Goal: Task Accomplishment & Management: Manage account settings

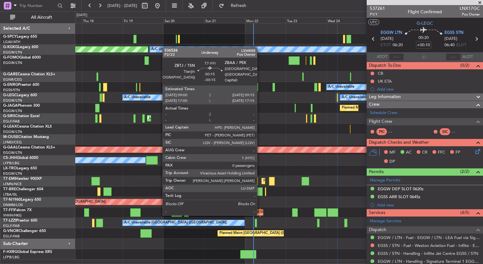
click at [260, 214] on div at bounding box center [260, 212] width 1 height 9
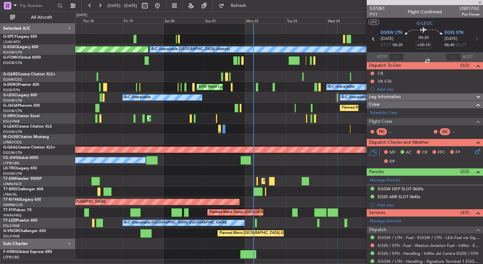
type input "-00:15"
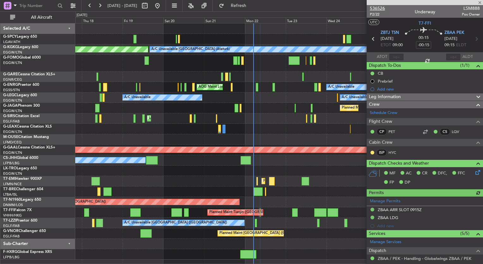
click at [379, 6] on span "536526" at bounding box center [377, 8] width 15 height 7
click at [250, 7] on span "Refresh" at bounding box center [238, 5] width 27 height 4
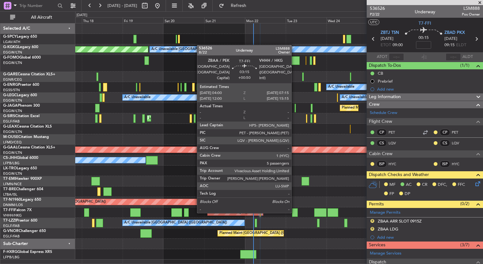
click at [294, 212] on div at bounding box center [295, 212] width 6 height 9
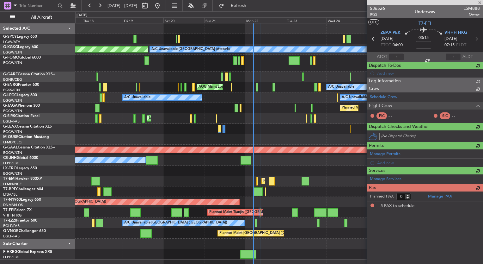
type input "+00:50"
type input "5"
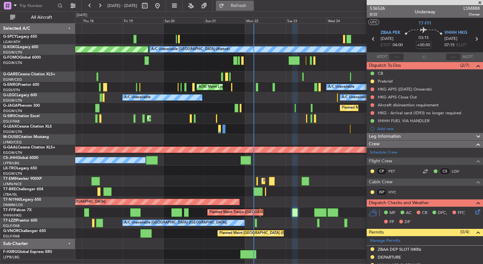
click at [248, 5] on span "Refresh" at bounding box center [238, 5] width 27 height 4
click at [202, 190] on div at bounding box center [278, 191] width 407 height 10
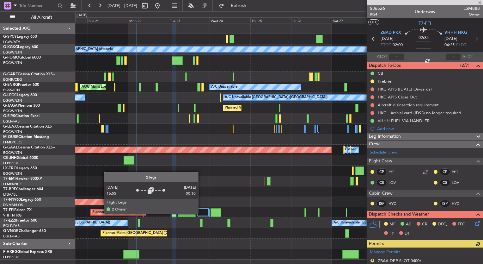
click at [201, 212] on div at bounding box center [202, 212] width 11 height 8
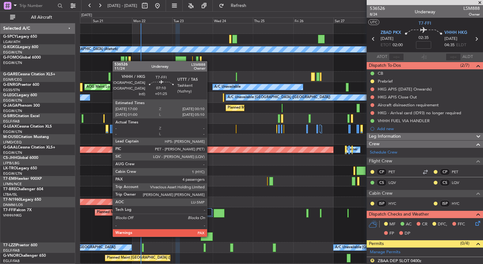
click at [209, 236] on div at bounding box center [207, 236] width 12 height 9
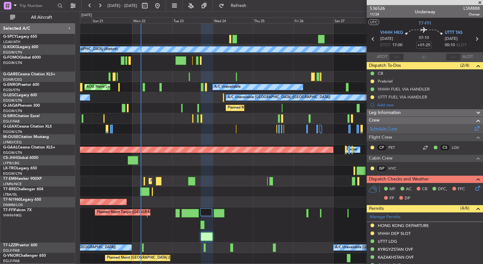
click at [384, 130] on link "Schedule Crew" at bounding box center [383, 128] width 27 height 6
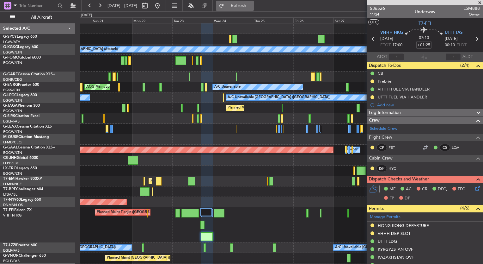
click at [252, 8] on span "Refresh" at bounding box center [238, 5] width 27 height 4
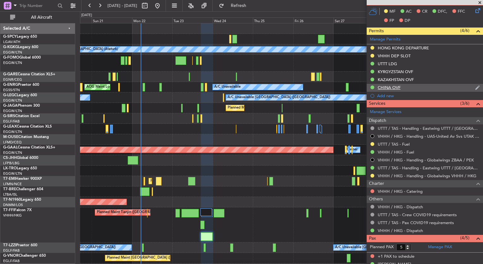
scroll to position [158, 0]
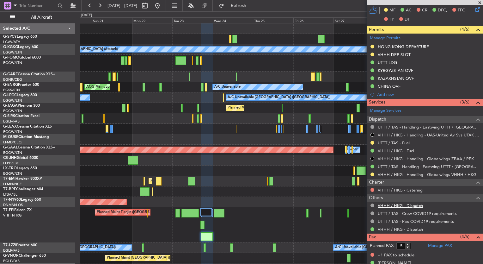
click at [411, 205] on link "VHHH / HKG - Dispatch" at bounding box center [400, 205] width 45 height 5
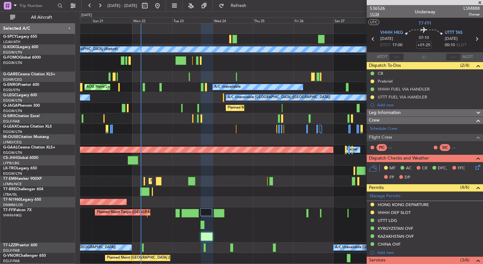
click at [373, 14] on span "11/24" at bounding box center [377, 14] width 15 height 5
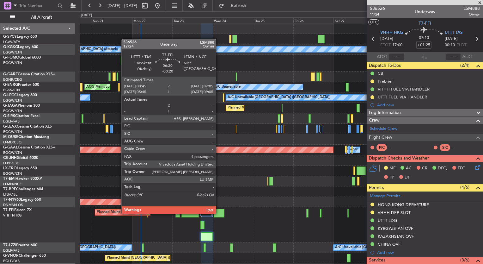
click at [219, 213] on div at bounding box center [219, 213] width 11 height 9
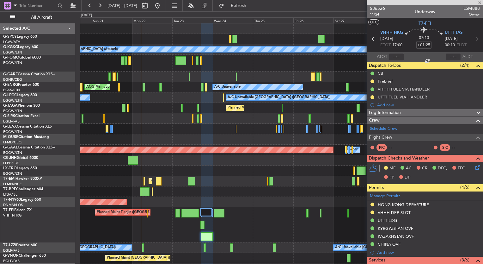
type input "-00:20"
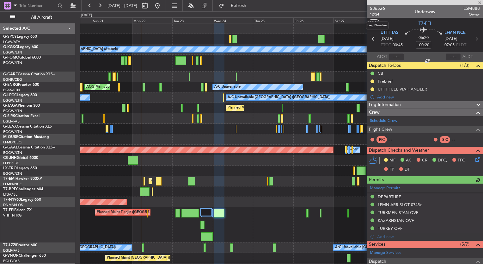
click at [376, 15] on span "12/24" at bounding box center [377, 14] width 15 height 5
click at [250, 10] on button "Refresh" at bounding box center [235, 6] width 38 height 10
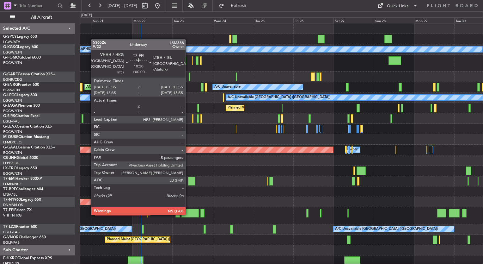
click at [188, 214] on div at bounding box center [189, 213] width 17 height 9
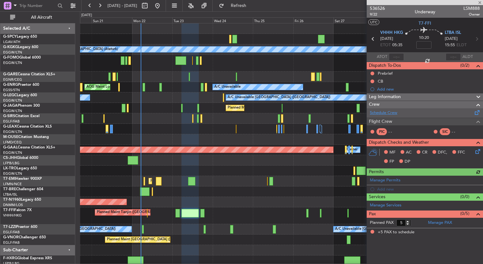
click at [380, 112] on link "Schedule Crew" at bounding box center [383, 113] width 27 height 6
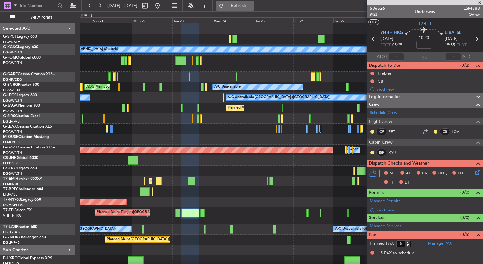
click at [248, 5] on span "Refresh" at bounding box center [238, 5] width 27 height 4
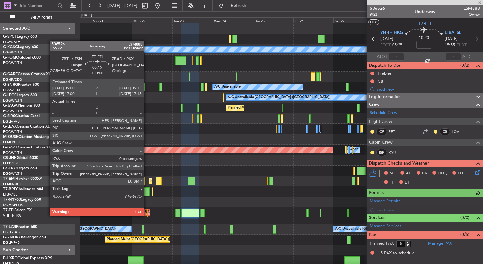
click at [147, 215] on div at bounding box center [147, 213] width 1 height 9
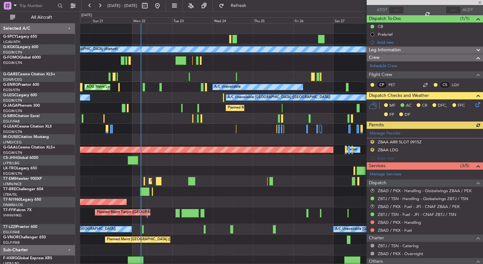
scroll to position [88, 0]
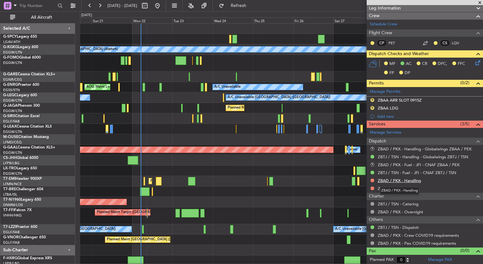
click at [411, 178] on link "ZBAD / PKX - Handling" at bounding box center [399, 180] width 43 height 5
click at [247, 7] on span "Refresh" at bounding box center [238, 5] width 27 height 4
click at [405, 188] on link "ZBAD / PKX - Fuel" at bounding box center [395, 187] width 34 height 5
click at [249, 3] on button "Refresh" at bounding box center [235, 6] width 38 height 10
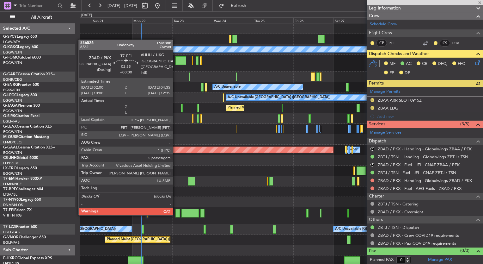
click at [177, 214] on div at bounding box center [177, 213] width 4 height 9
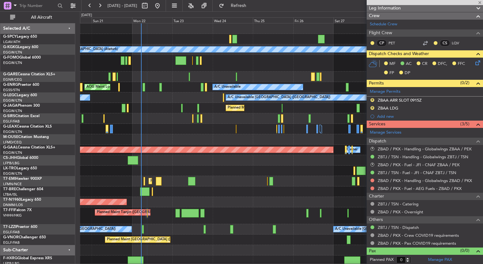
type input "5"
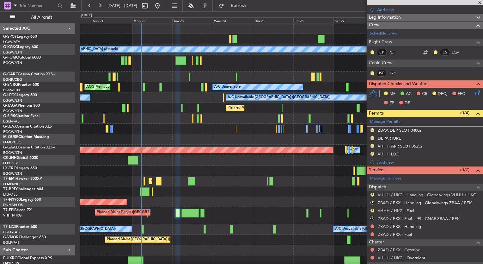
scroll to position [120, 0]
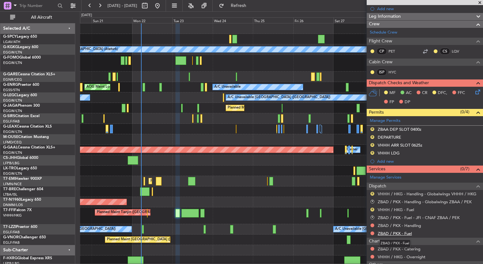
click at [399, 230] on link "ZBAD / PKX - Fuel" at bounding box center [395, 232] width 34 height 5
click at [245, 6] on button "Refresh" at bounding box center [235, 6] width 38 height 10
click at [412, 223] on link "ZBAD / PKX - Handling" at bounding box center [399, 224] width 43 height 5
click at [254, 1] on button "Refresh" at bounding box center [235, 6] width 38 height 10
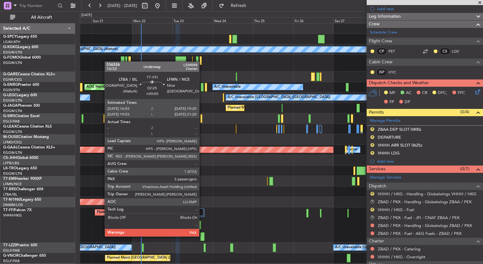
click at [202, 235] on div at bounding box center [202, 236] width 4 height 9
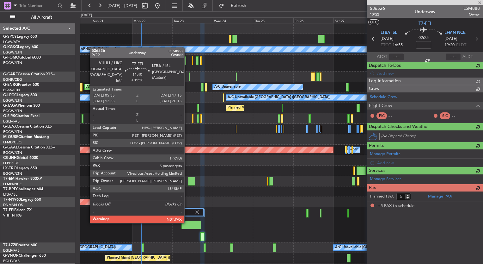
scroll to position [0, 0]
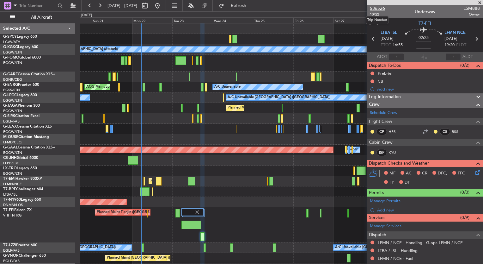
click at [375, 8] on span "536526" at bounding box center [377, 8] width 15 height 7
click at [252, 8] on span "Refresh" at bounding box center [238, 5] width 27 height 4
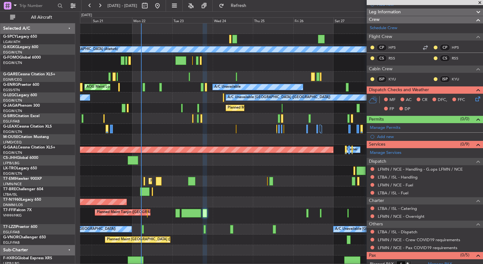
scroll to position [92, 0]
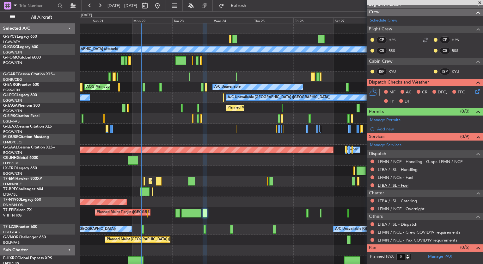
click at [396, 184] on link "LTBA / ISL - Fuel" at bounding box center [393, 184] width 31 height 5
click at [250, 4] on span "Refresh" at bounding box center [238, 5] width 27 height 4
click at [410, 177] on link "LFMN / NCE - Fuel" at bounding box center [395, 176] width 35 height 5
click at [252, 7] on span "Refresh" at bounding box center [238, 5] width 27 height 4
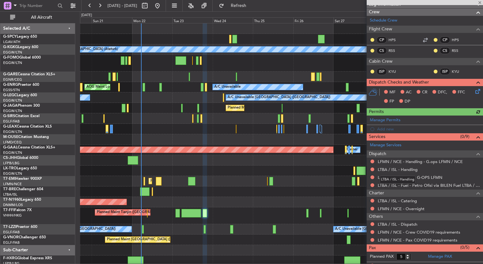
click at [410, 170] on link "LTBA / ISL - Handling" at bounding box center [398, 169] width 40 height 5
click at [243, 5] on button "Refresh" at bounding box center [235, 6] width 38 height 10
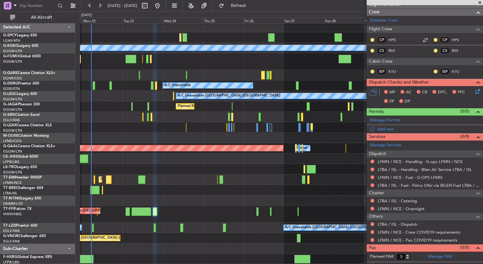
scroll to position [1, 0]
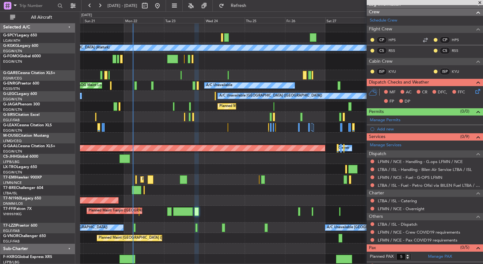
click at [221, 212] on div "Planned Maint Tianjin ([GEOGRAPHIC_DATA])" at bounding box center [281, 213] width 403 height 17
click at [442, 254] on link "Manage PAX" at bounding box center [440, 256] width 24 height 6
click at [252, 8] on span "Refresh" at bounding box center [238, 5] width 27 height 4
click at [411, 222] on link "LTBA / ISL - Dispatch" at bounding box center [397, 223] width 39 height 5
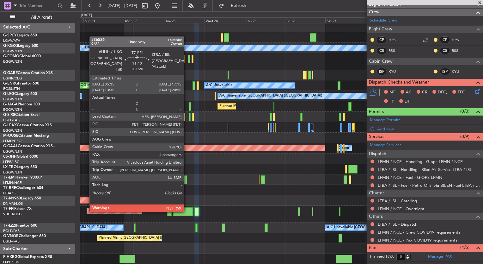
click at [187, 211] on div at bounding box center [183, 211] width 20 height 9
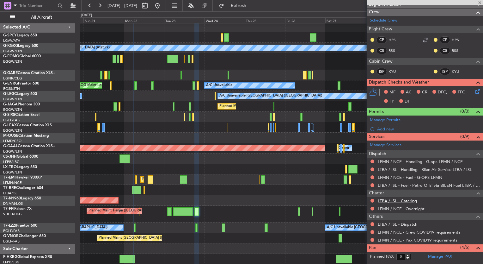
type input "+01:20"
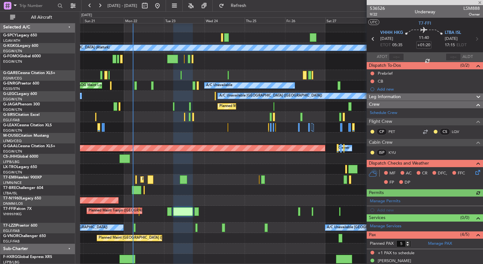
scroll to position [49, 0]
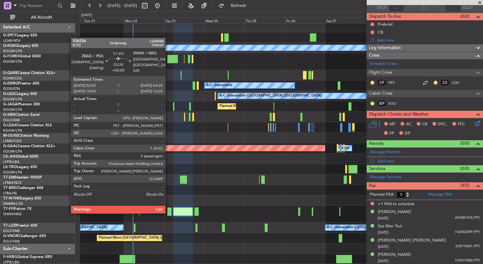
click at [168, 212] on div at bounding box center [169, 211] width 4 height 9
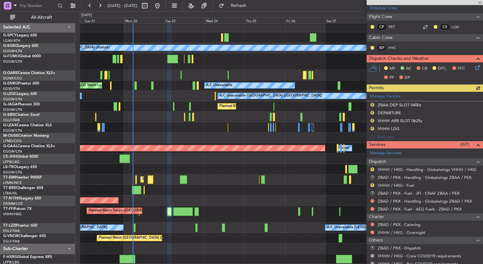
scroll to position [144, 0]
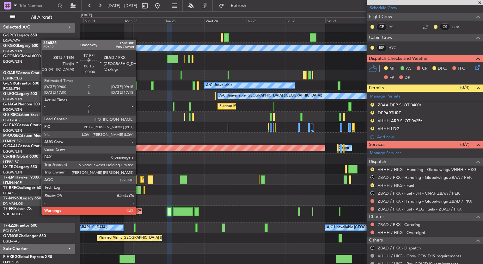
click at [139, 214] on div at bounding box center [139, 211] width 1 height 9
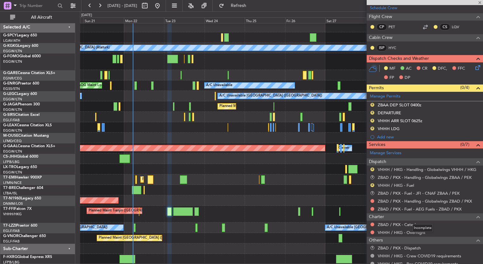
type input "0"
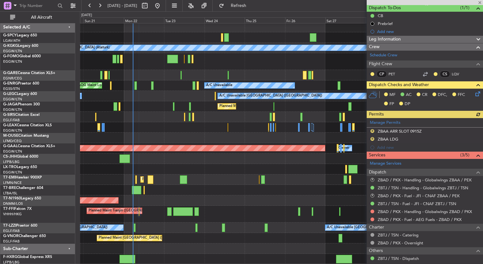
scroll to position [58, 0]
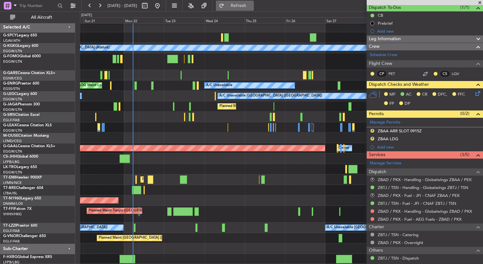
click at [254, 1] on button "Refresh" at bounding box center [235, 6] width 38 height 10
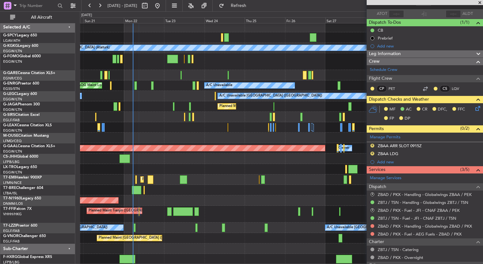
scroll to position [0, 0]
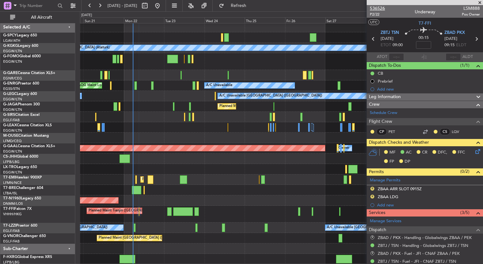
click at [382, 9] on span "536526" at bounding box center [377, 8] width 15 height 7
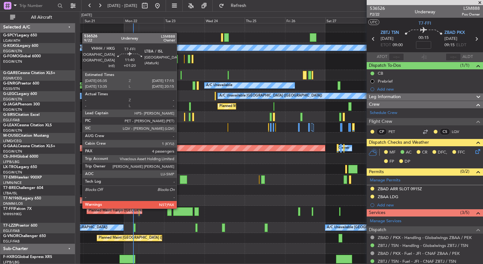
click at [179, 208] on div at bounding box center [183, 211] width 20 height 9
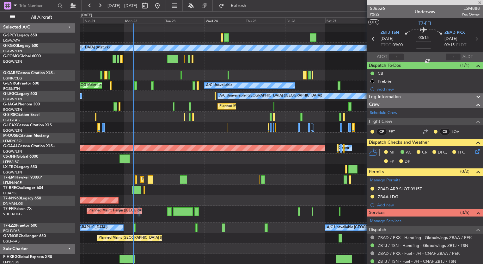
type input "+01:20"
type input "5"
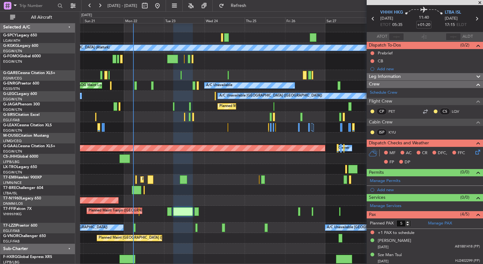
scroll to position [49, 0]
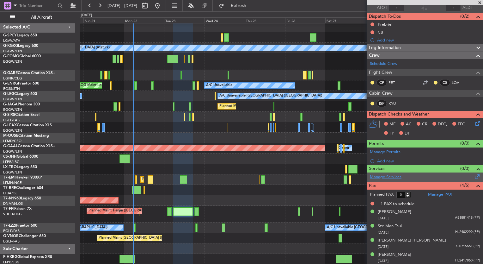
click at [396, 176] on link "Manage Services" at bounding box center [386, 177] width 32 height 6
click at [393, 175] on link "Manage Services" at bounding box center [386, 177] width 32 height 6
click at [252, 4] on span "Refresh" at bounding box center [238, 5] width 27 height 4
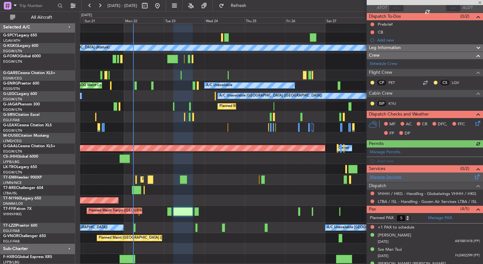
click at [390, 176] on link "Manage Services" at bounding box center [386, 177] width 32 height 6
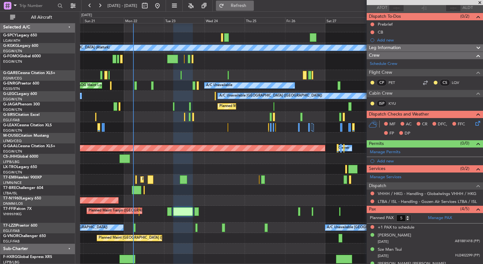
click at [251, 7] on span "Refresh" at bounding box center [238, 5] width 27 height 4
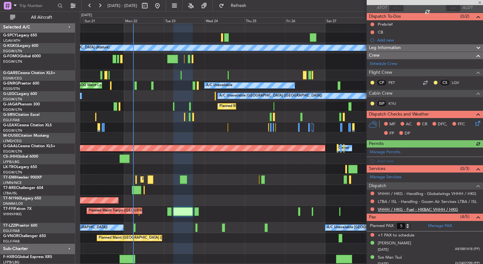
click at [428, 207] on link "VHHH / HKG - Fuel - HKBAC VHHH / HKG" at bounding box center [418, 208] width 80 height 5
click at [252, 4] on span "Refresh" at bounding box center [238, 5] width 27 height 4
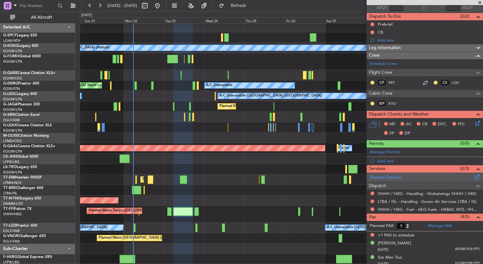
click at [387, 174] on link "Manage Services" at bounding box center [386, 177] width 32 height 6
click at [252, 7] on span "Refresh" at bounding box center [238, 5] width 27 height 4
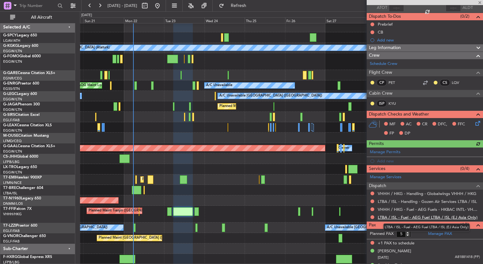
click at [442, 215] on link "LTBA / ISL - Fuel - AEG Fuel LTBA / ISL (EJ Asia Only)" at bounding box center [428, 216] width 100 height 5
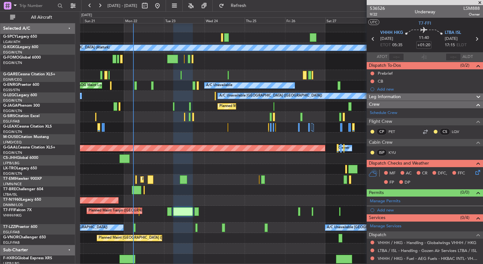
scroll to position [49, 0]
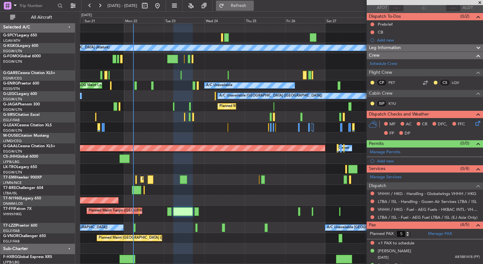
click at [252, 4] on span "Refresh" at bounding box center [238, 5] width 27 height 4
click at [432, 201] on link "LTBA / ISL - Handling - Gozen Air Services LTBA / ISL" at bounding box center [427, 200] width 99 height 5
click at [252, 6] on span "Refresh" at bounding box center [238, 5] width 27 height 4
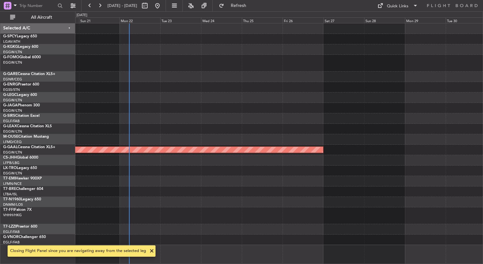
scroll to position [0, 0]
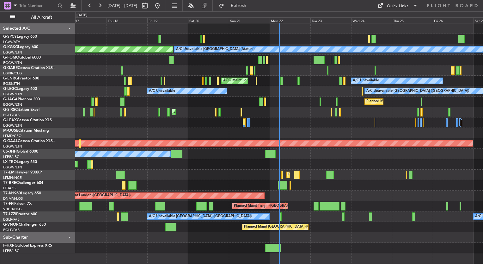
click at [292, 217] on div "A/C Unavailable [GEOGRAPHIC_DATA] (Ataturk) AOG Maint [GEOGRAPHIC_DATA] ([GEOGR…" at bounding box center [278, 137] width 407 height 229
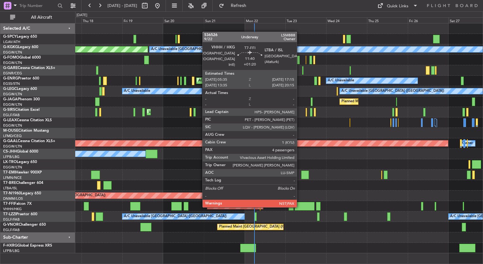
click at [300, 206] on div at bounding box center [304, 206] width 20 height 9
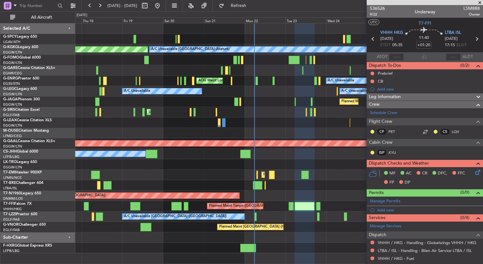
click at [480, 3] on span at bounding box center [479, 3] width 6 height 6
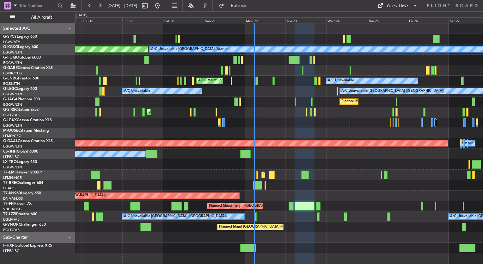
type input "0"
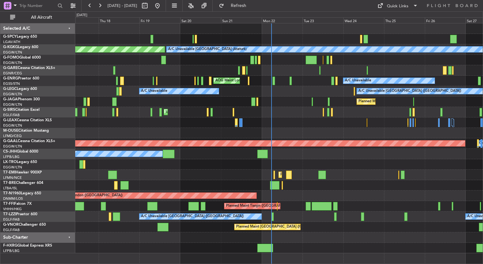
click at [331, 186] on div at bounding box center [278, 185] width 407 height 10
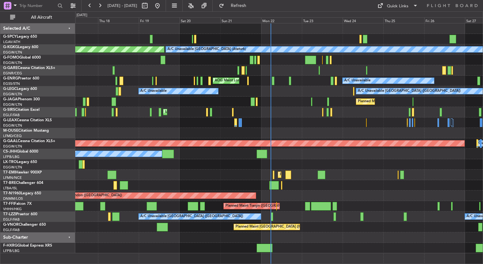
click at [224, 109] on div "A/C Unavailable Istanbul (Ataturk) AOG Maint Istanbul (Ataturk) AOG Maint Londo…" at bounding box center [278, 137] width 407 height 229
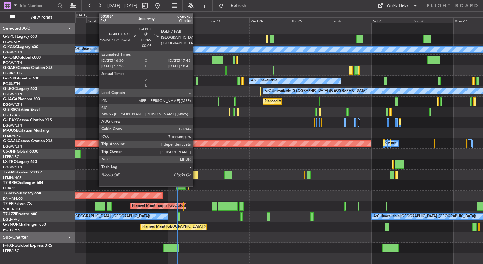
click at [196, 81] on div at bounding box center [197, 80] width 2 height 9
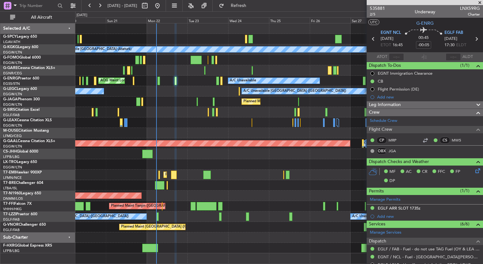
click at [205, 190] on div "AOG Maint London ([GEOGRAPHIC_DATA])" at bounding box center [278, 195] width 407 height 10
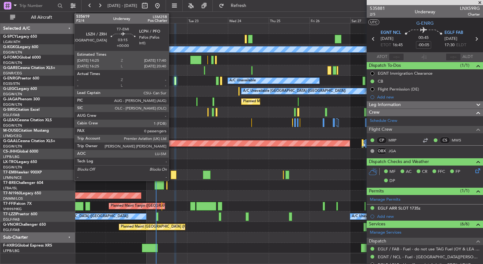
click at [172, 173] on div at bounding box center [174, 174] width 6 height 9
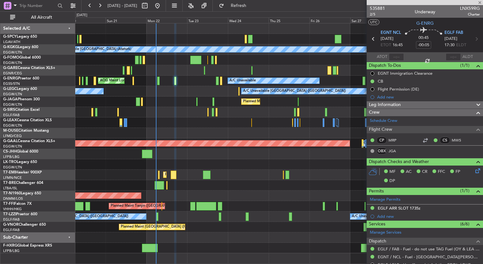
type input "0"
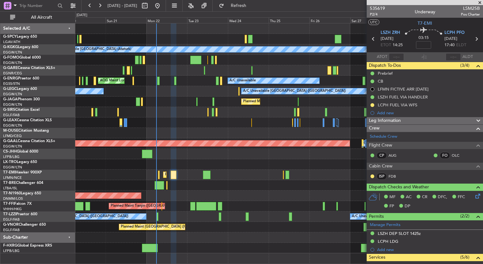
click at [168, 185] on div at bounding box center [278, 185] width 407 height 10
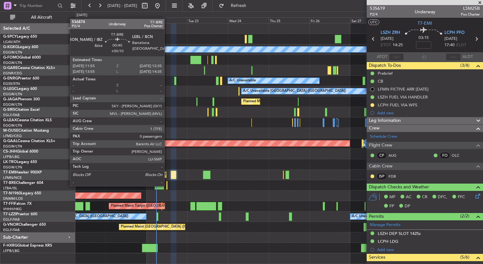
click at [167, 185] on div at bounding box center [166, 185] width 1 height 9
type input "+00:10"
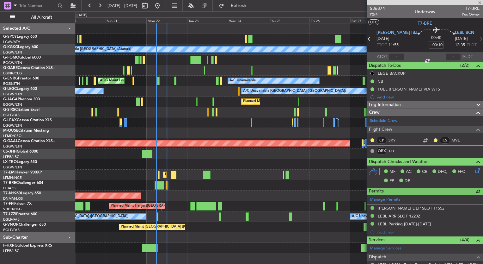
scroll to position [92, 0]
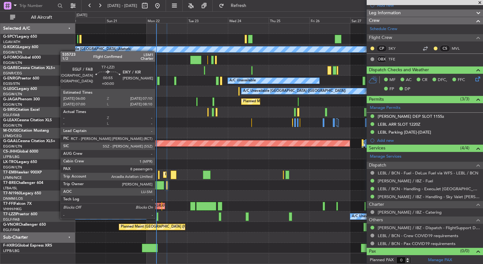
click at [158, 218] on div at bounding box center [157, 216] width 2 height 9
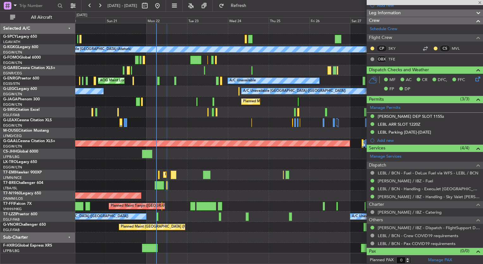
type input "8"
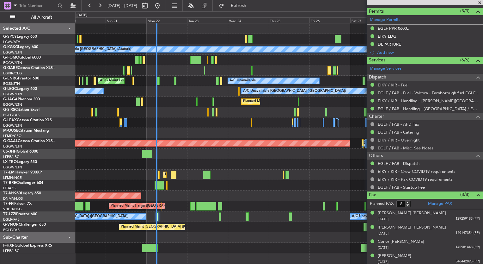
scroll to position [246, 0]
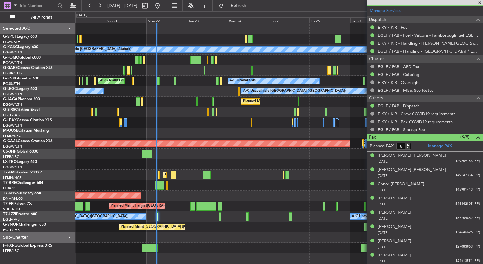
click at [238, 91] on div at bounding box center [238, 91] width 1 height 9
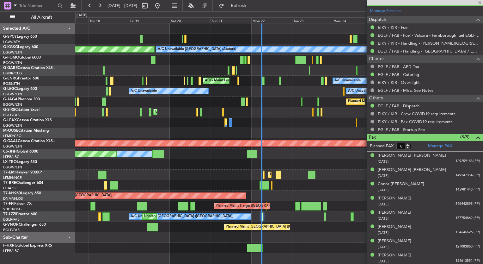
click at [266, 102] on div "A/C Unavailable Istanbul (Ataturk) AOG Maint Istanbul (Ataturk) AOG Maint Londo…" at bounding box center [278, 137] width 407 height 229
type input "+00:10"
type input "0"
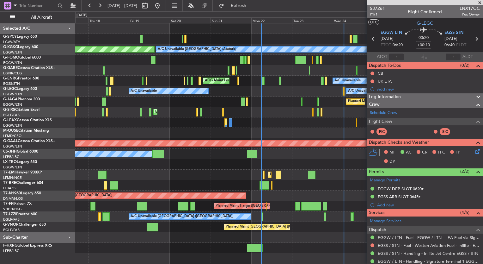
click at [192, 115] on div "Unplanned Maint [GEOGRAPHIC_DATA] ([GEOGRAPHIC_DATA])" at bounding box center [278, 112] width 407 height 10
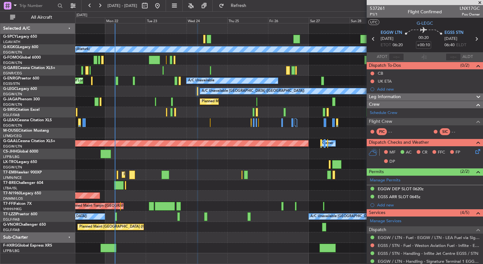
click at [481, 2] on span at bounding box center [479, 3] width 6 height 6
